Goal: Task Accomplishment & Management: Complete application form

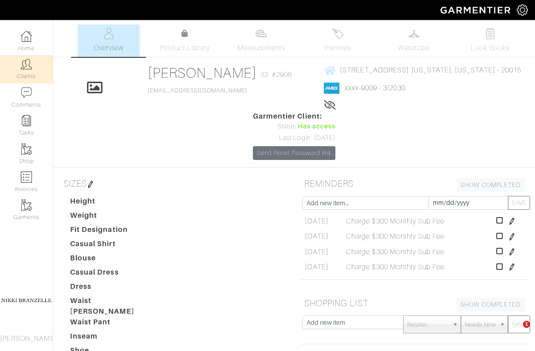
click at [33, 67] on link "Clients" at bounding box center [26, 69] width 53 height 28
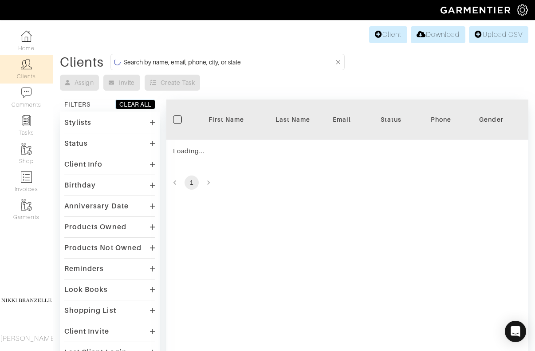
click at [175, 63] on input at bounding box center [229, 61] width 210 height 11
type input "rich"
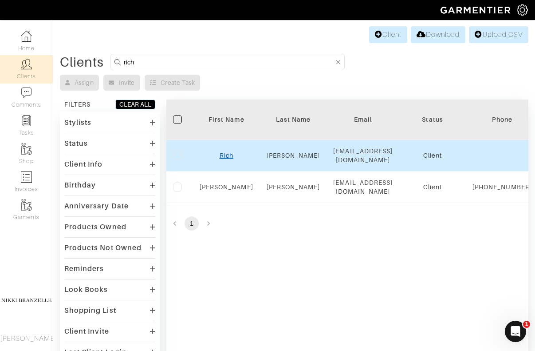
click at [224, 153] on link "Rich" at bounding box center [227, 155] width 14 height 7
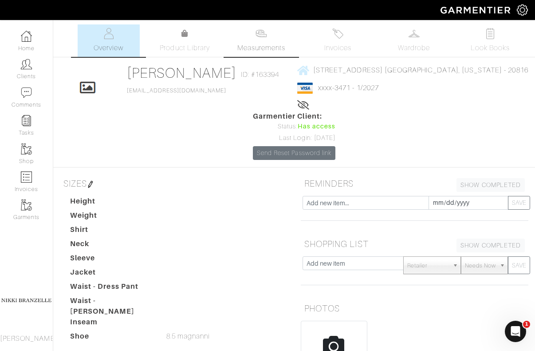
click at [265, 44] on span "Measurements" at bounding box center [261, 48] width 48 height 11
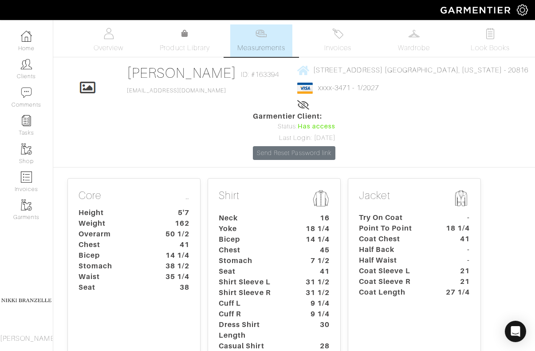
click at [447, 233] on dt "41" at bounding box center [455, 238] width 41 height 11
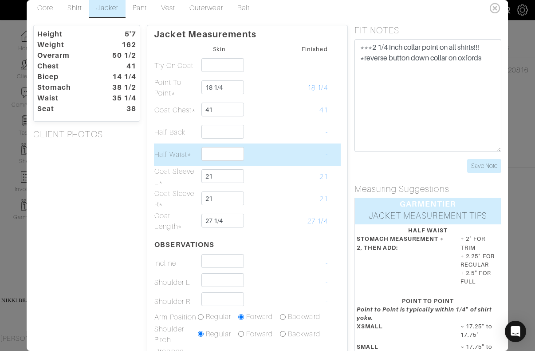
scroll to position [10, 0]
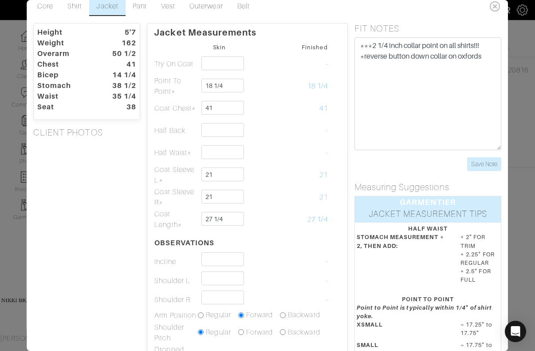
drag, startPoint x: 131, startPoint y: 108, endPoint x: 138, endPoint y: 107, distance: 7.2
click at [138, 91] on dt "38 1/2" at bounding box center [124, 85] width 37 height 11
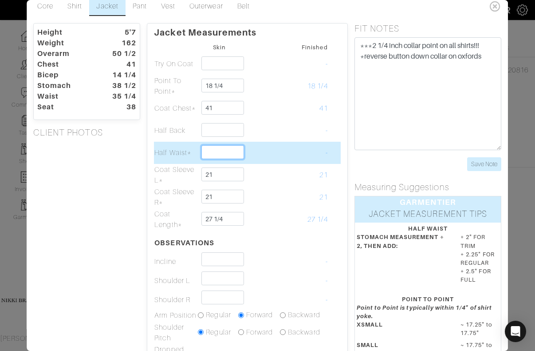
click at [209, 158] on input "text" at bounding box center [223, 152] width 43 height 14
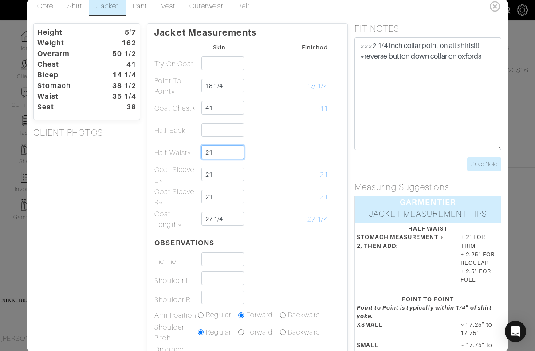
type input "21"
click at [94, 270] on div "Height 5'7 Weight 162 Overarm 50 1/2 Chest 41 Bicep 14 1/4 Stomach 38 1/2 Waist…" at bounding box center [87, 285] width 120 height 525
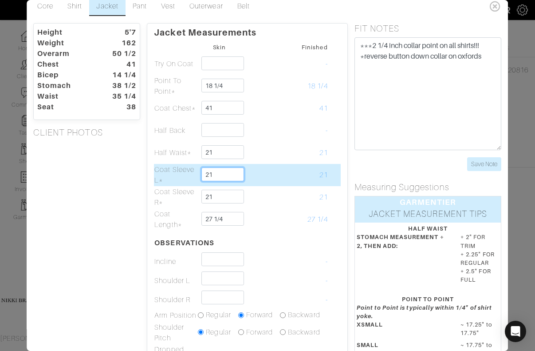
click at [221, 176] on input "21" at bounding box center [223, 174] width 43 height 14
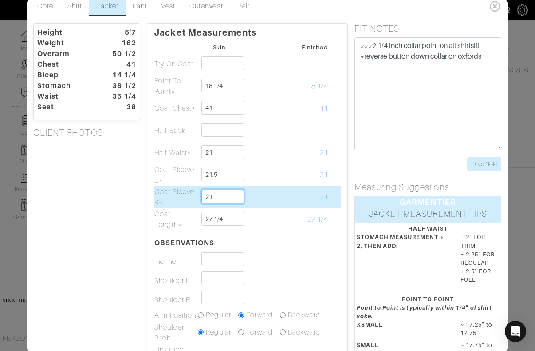
type input "21 1/2"
click at [221, 195] on input "21" at bounding box center [223, 197] width 43 height 14
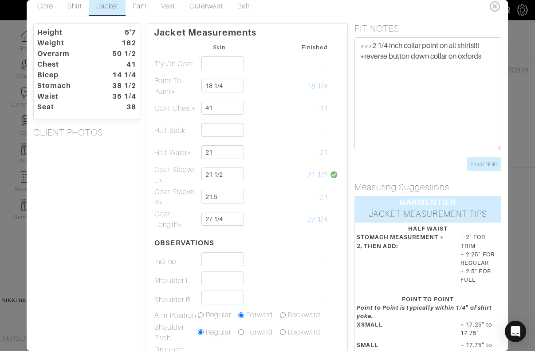
type input "21 1/2"
click at [95, 240] on div "Height 5'7 Weight 162 Overarm 50 1/2 Chest 41 Bicep 14 1/4 Stomach 38 1/2 Waist…" at bounding box center [87, 285] width 120 height 525
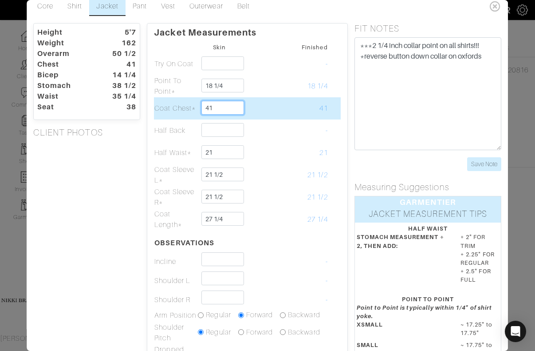
click at [221, 103] on input "41" at bounding box center [223, 108] width 43 height 14
click at [214, 103] on input "41" at bounding box center [223, 108] width 43 height 14
click at [214, 108] on input "41" at bounding box center [223, 108] width 43 height 14
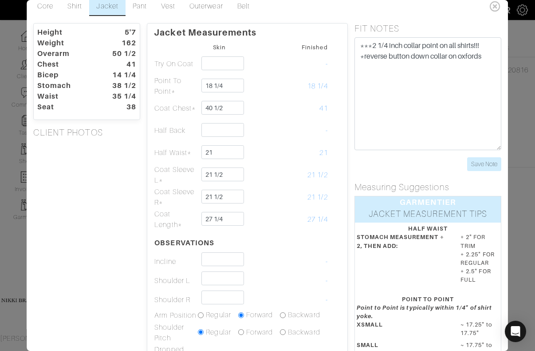
click at [105, 229] on div "Height 5'7 Weight 162 Overarm 50 1/2 Chest 41 Bicep 14 1/4 Stomach 38 1/2 Waist…" at bounding box center [87, 285] width 120 height 525
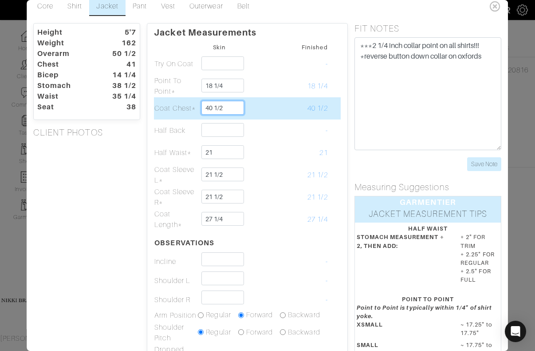
click at [218, 106] on input "40 1/2" at bounding box center [223, 108] width 43 height 14
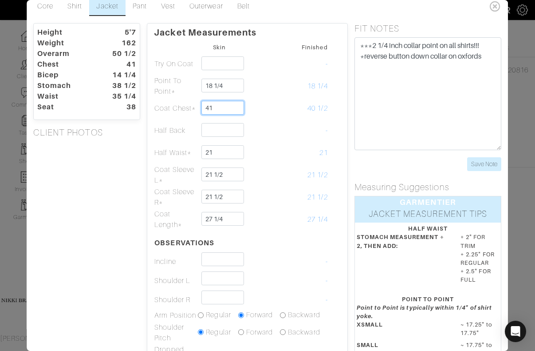
type input "41"
click at [115, 227] on div "Height 5'7 Weight 162 Overarm 50 1/2 Chest 41 Bicep 14 1/4 Stomach 38 1/2 Waist…" at bounding box center [87, 285] width 120 height 525
click at [488, 165] on input "Save Note" at bounding box center [485, 164] width 34 height 14
click at [496, 1] on icon at bounding box center [496, 6] width 18 height 18
